Goal: Information Seeking & Learning: Learn about a topic

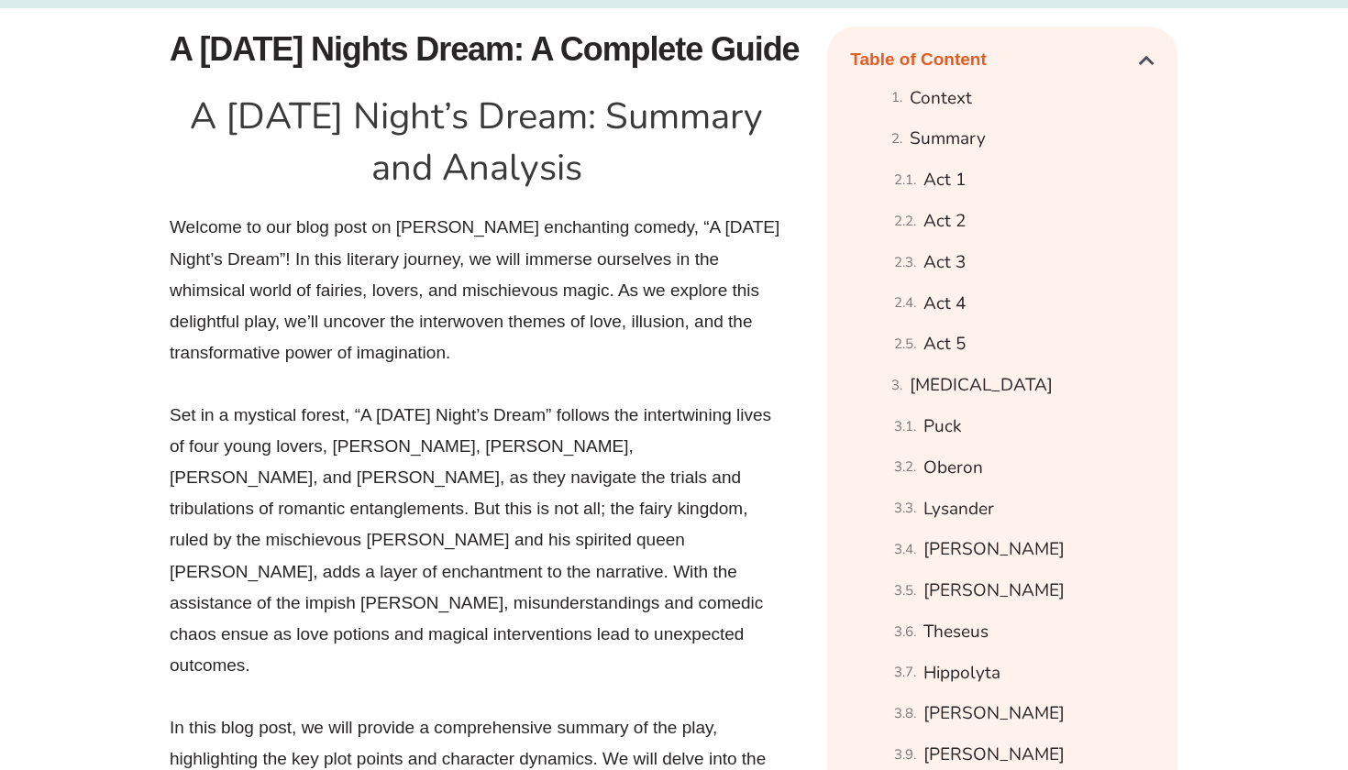
scroll to position [1010, 0]
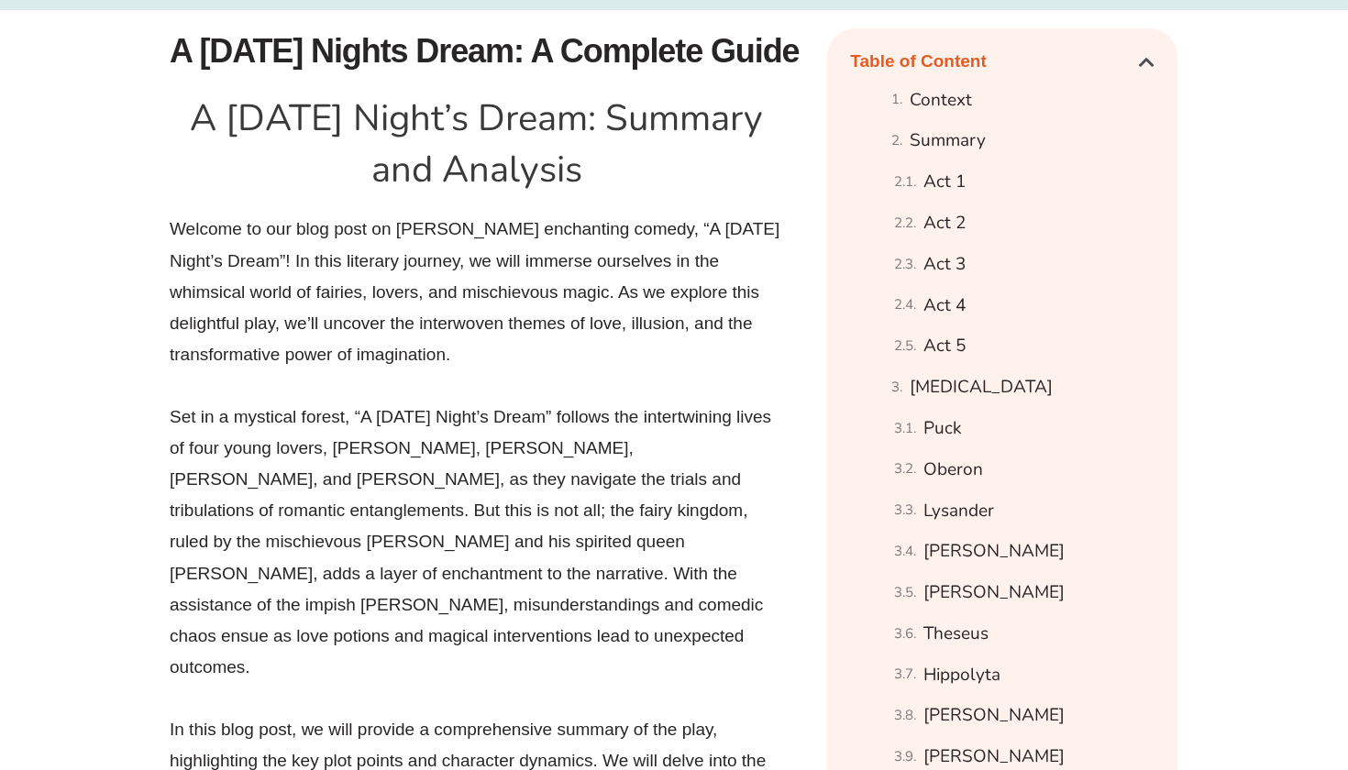
click at [415, 321] on p "Welcome to our blog post on [PERSON_NAME] enchanting comedy, “A [DATE] Night’s …" at bounding box center [477, 292] width 614 height 157
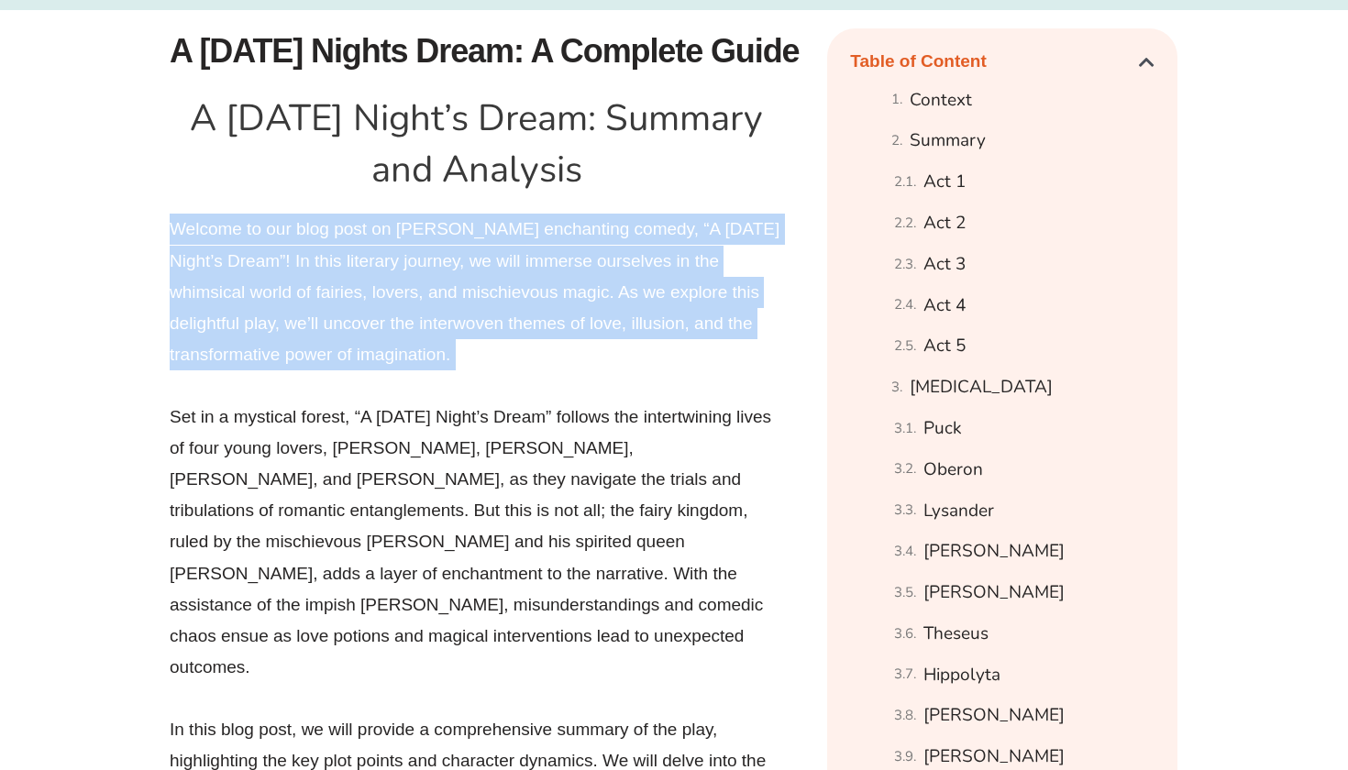
click at [415, 321] on p "Welcome to our blog post on [PERSON_NAME] enchanting comedy, “A [DATE] Night’s …" at bounding box center [477, 292] width 614 height 157
click at [642, 348] on p "Welcome to our blog post on [PERSON_NAME] enchanting comedy, “A [DATE] Night’s …" at bounding box center [477, 292] width 614 height 157
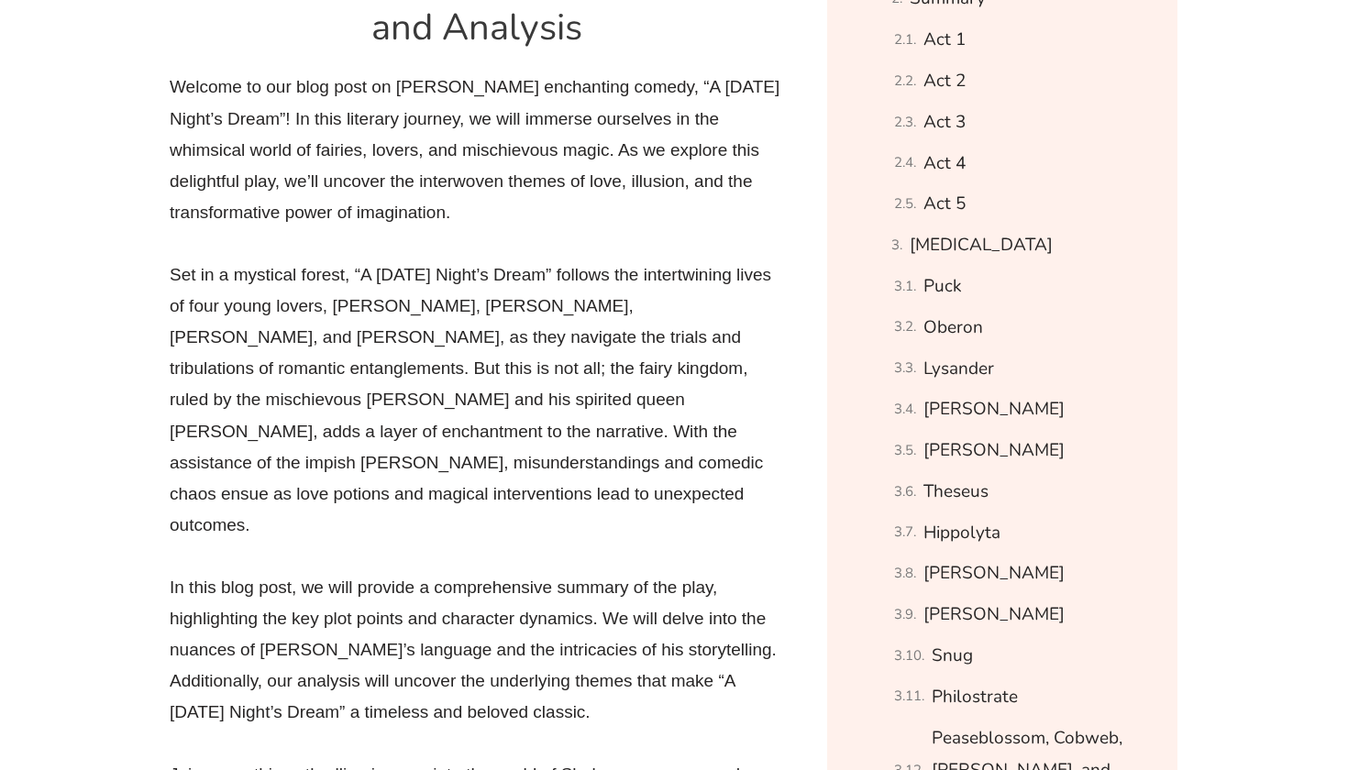
scroll to position [1159, 0]
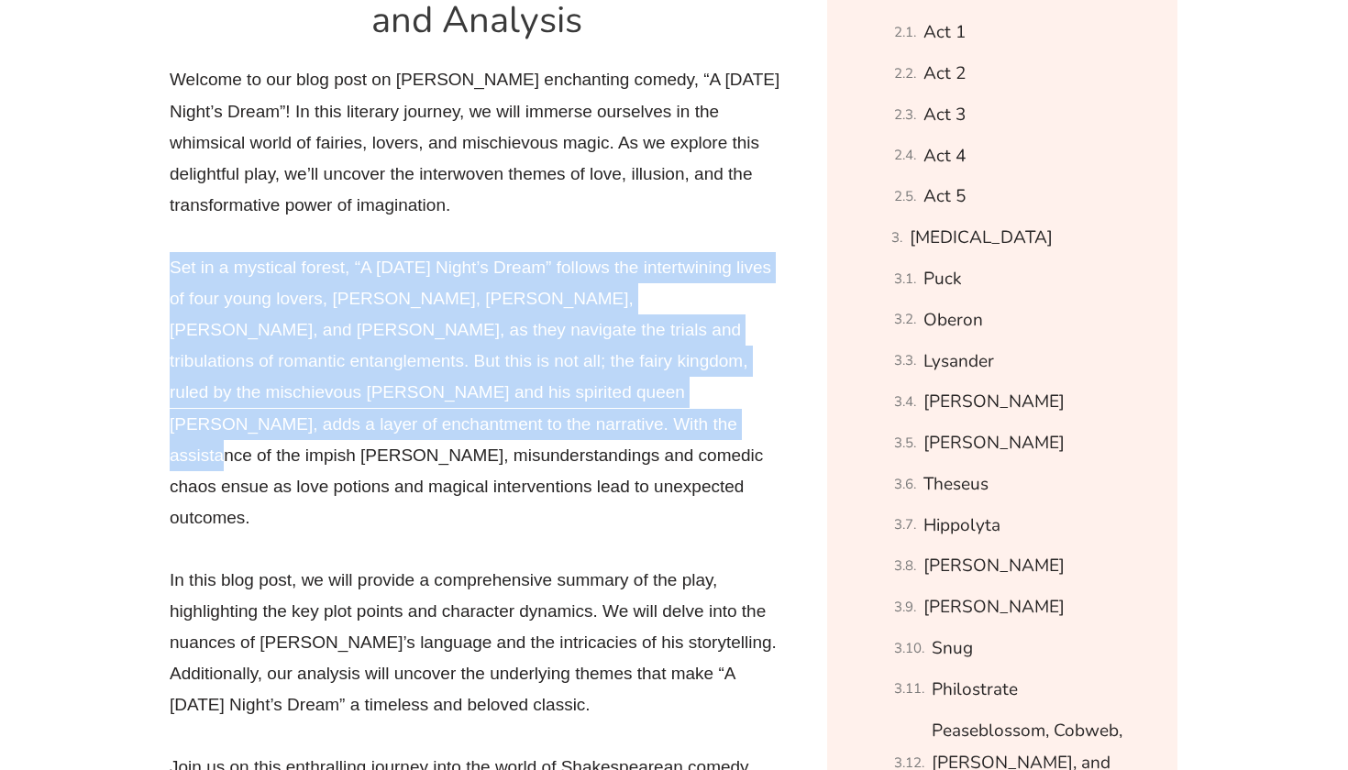
drag, startPoint x: 144, startPoint y: 268, endPoint x: 352, endPoint y: 478, distance: 295.7
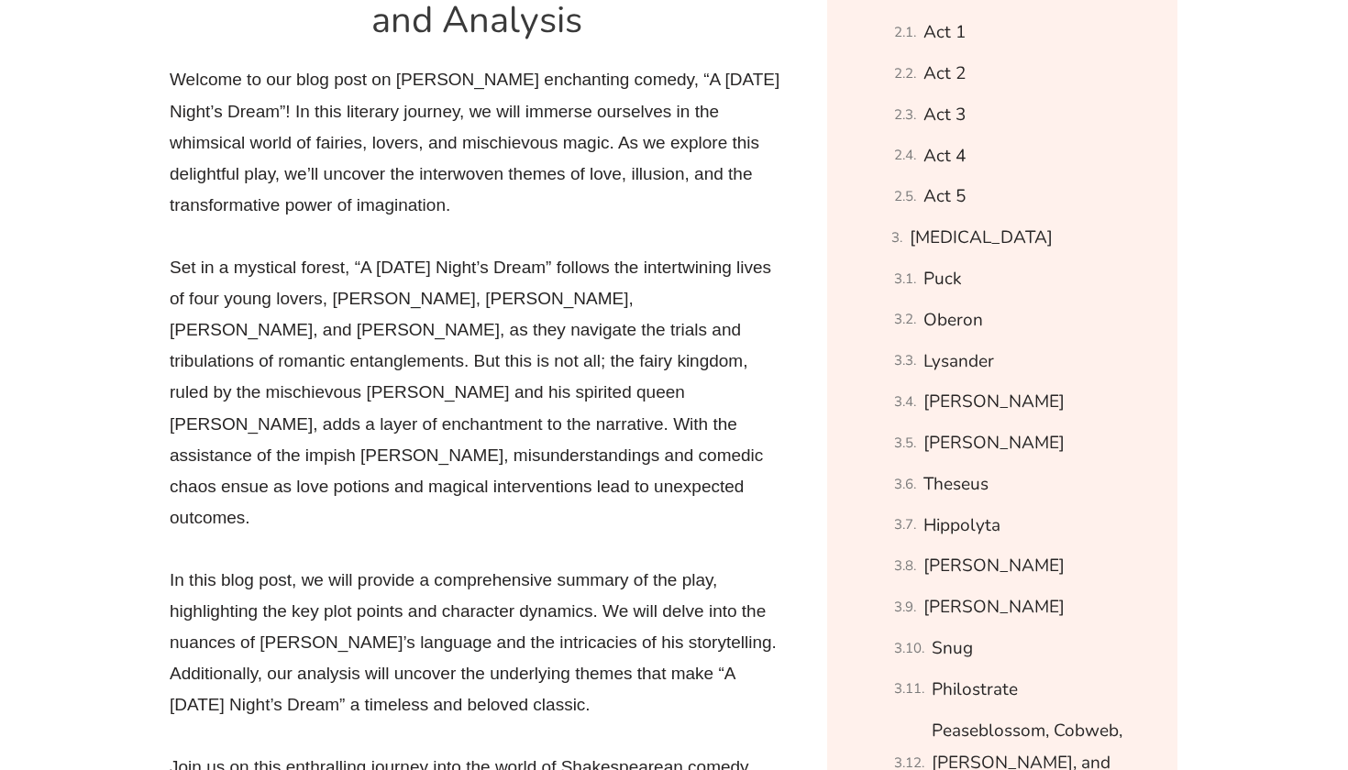
click at [352, 478] on p "Set in a mystical forest, “A [DATE] Night’s Dream” follows the intertwining liv…" at bounding box center [477, 393] width 614 height 282
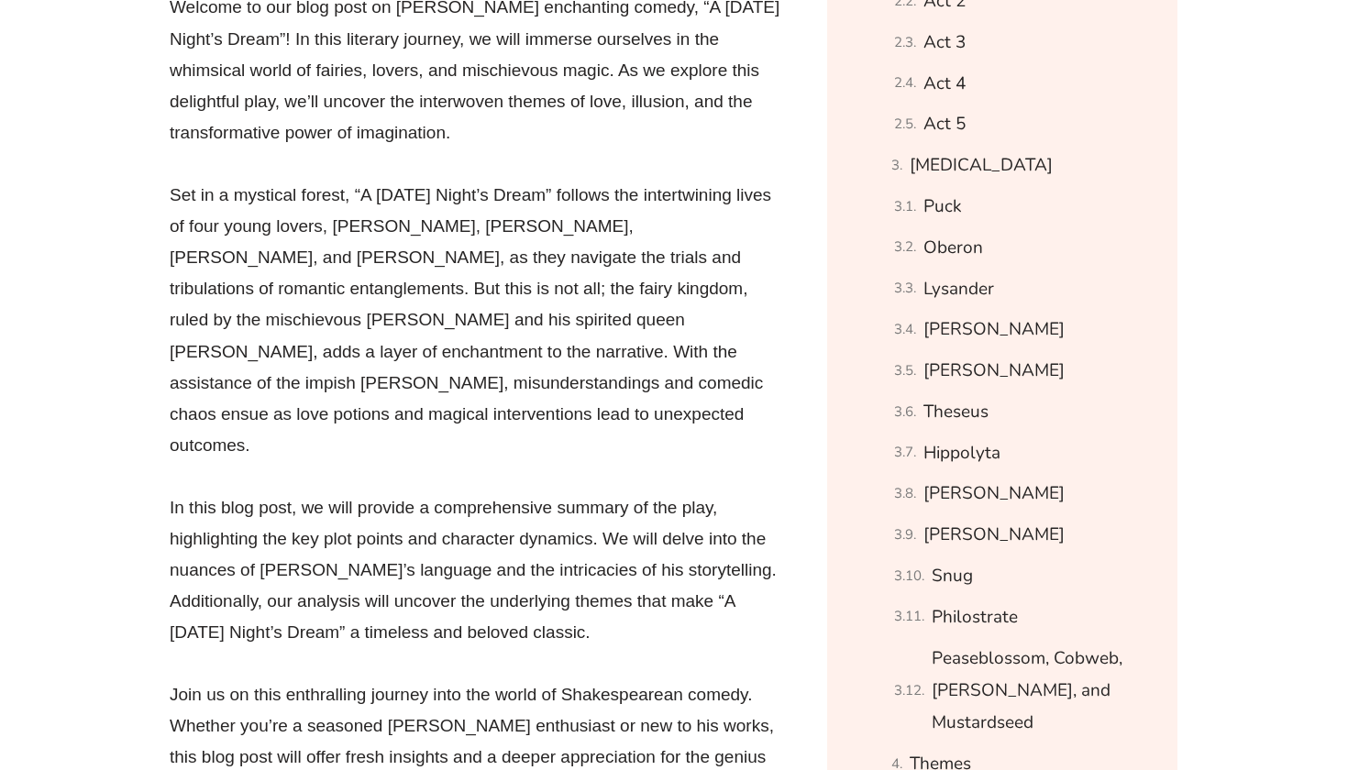
scroll to position [1260, 0]
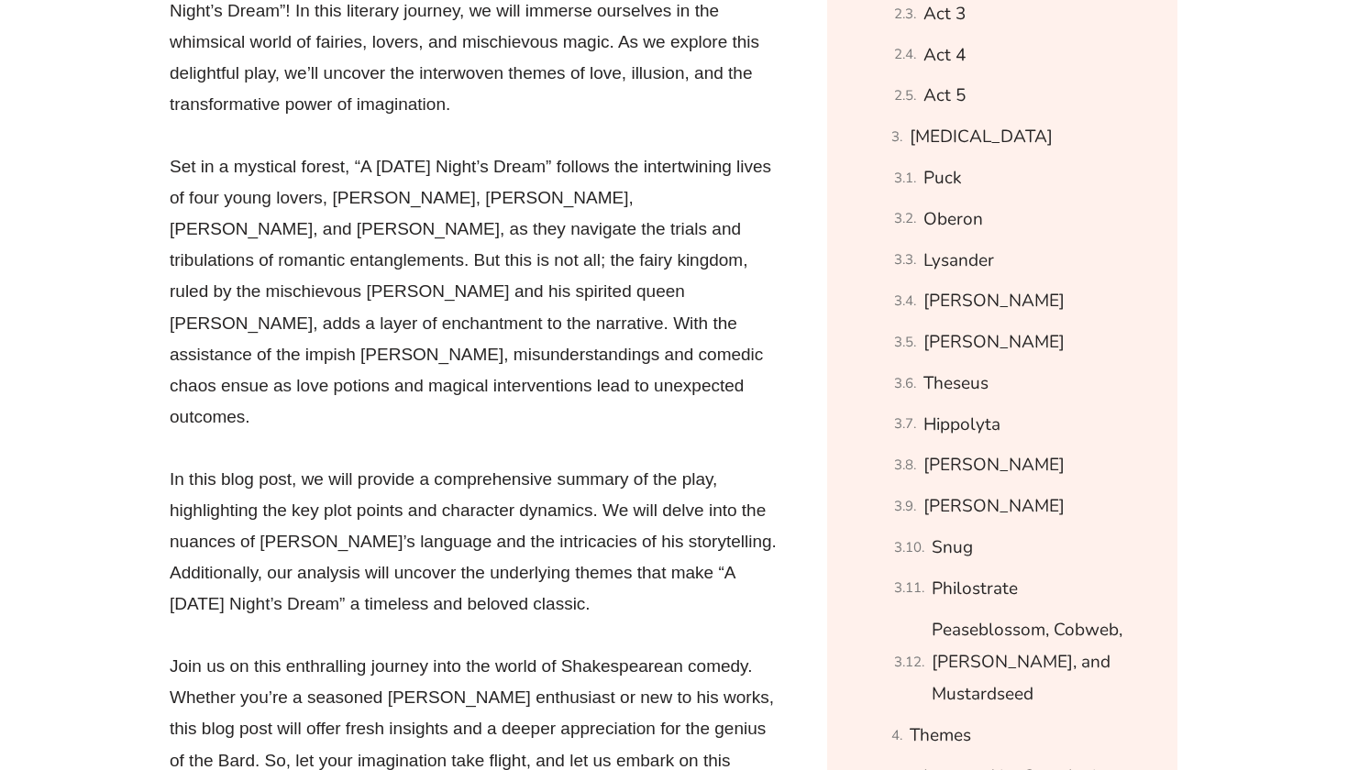
click at [351, 476] on p "In this blog post, we will provide a comprehensive summary of the play, highlig…" at bounding box center [477, 542] width 614 height 157
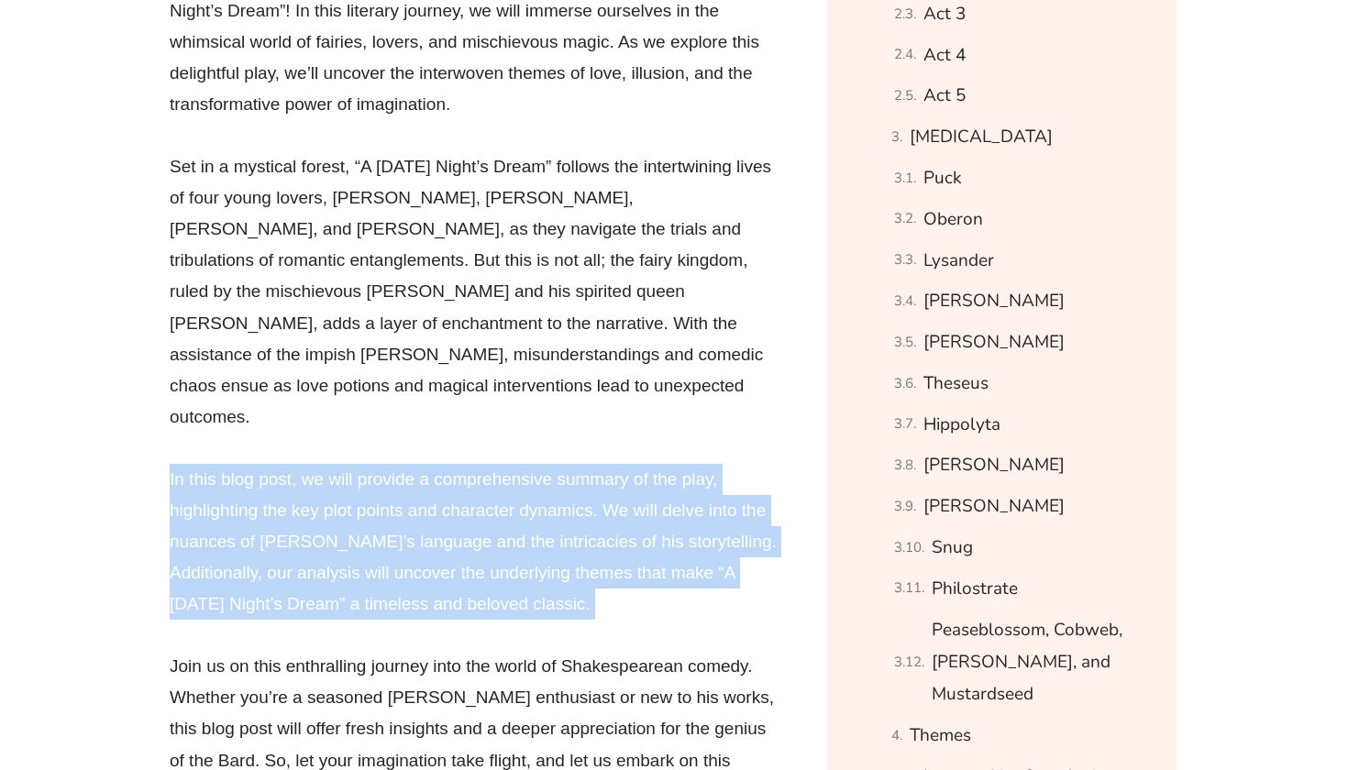
click at [351, 476] on p "In this blog post, we will provide a comprehensive summary of the play, highlig…" at bounding box center [477, 542] width 614 height 157
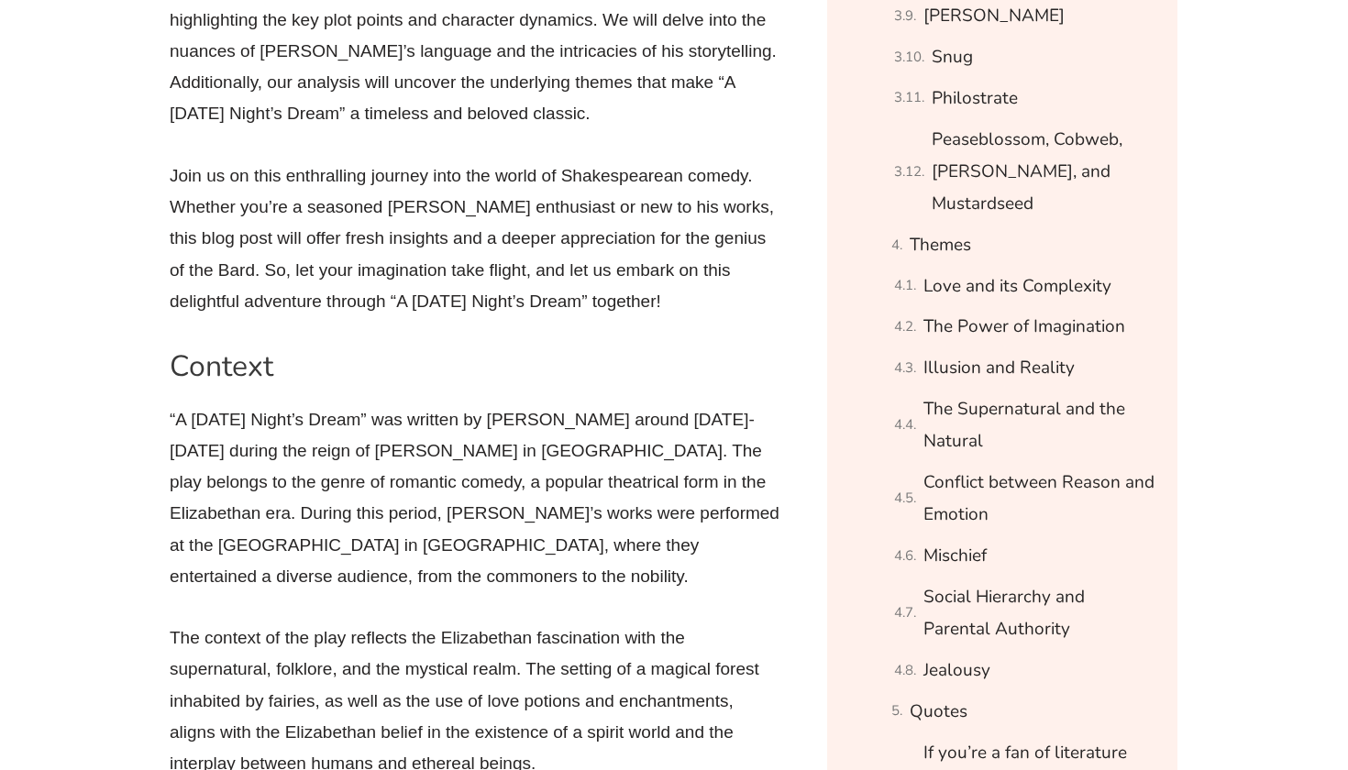
click at [311, 160] on p "Join us on this enthralling journey into the world of Shakespearean comedy. Whe…" at bounding box center [477, 238] width 614 height 157
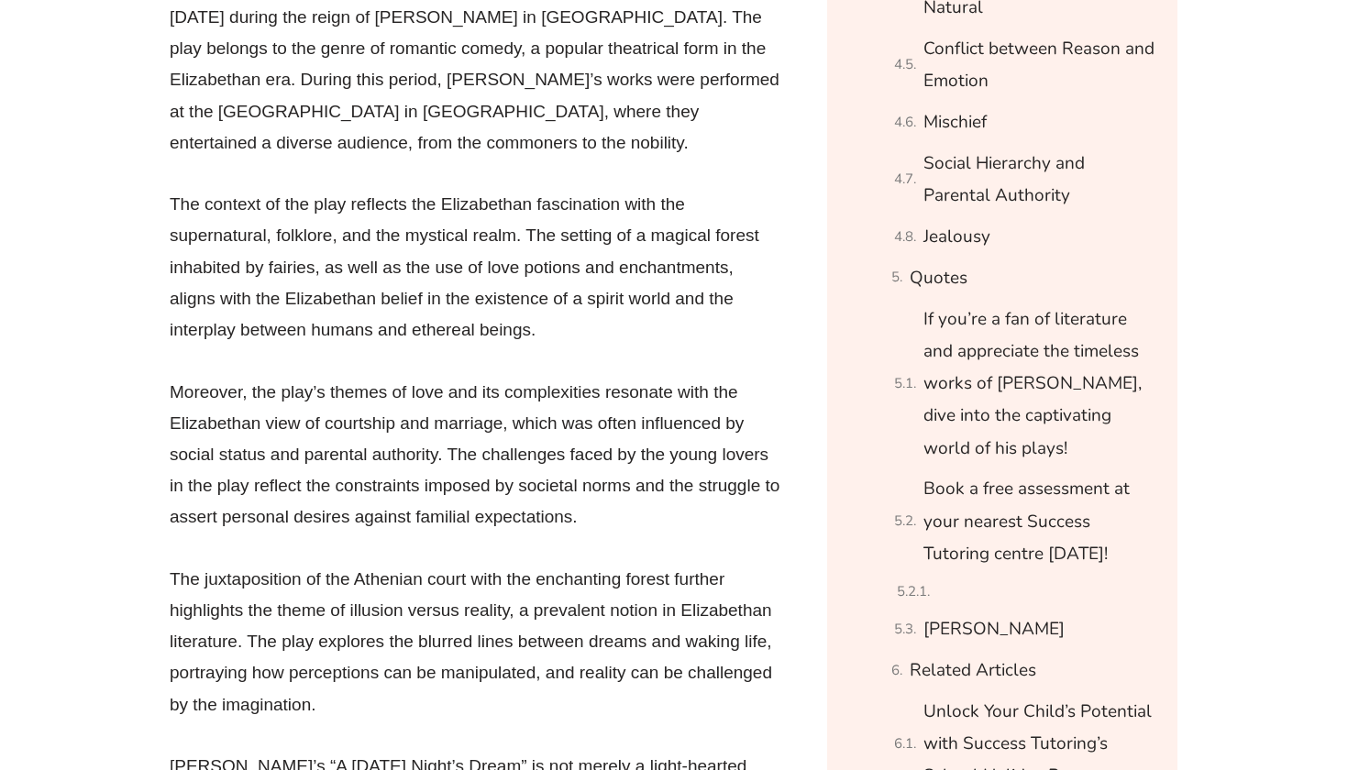
scroll to position [2186, 0]
